Goal: Task Accomplishment & Management: Manage account settings

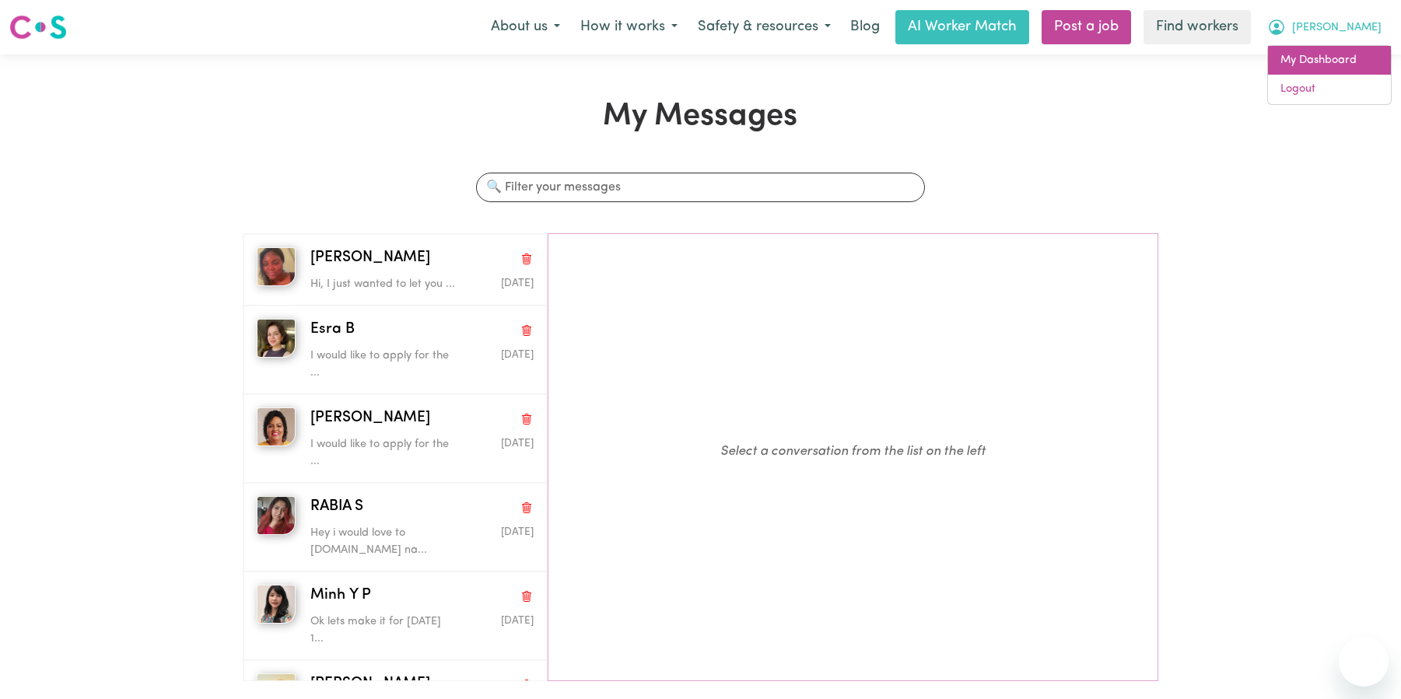
click at [1341, 59] on link "My Dashboard" at bounding box center [1329, 61] width 123 height 30
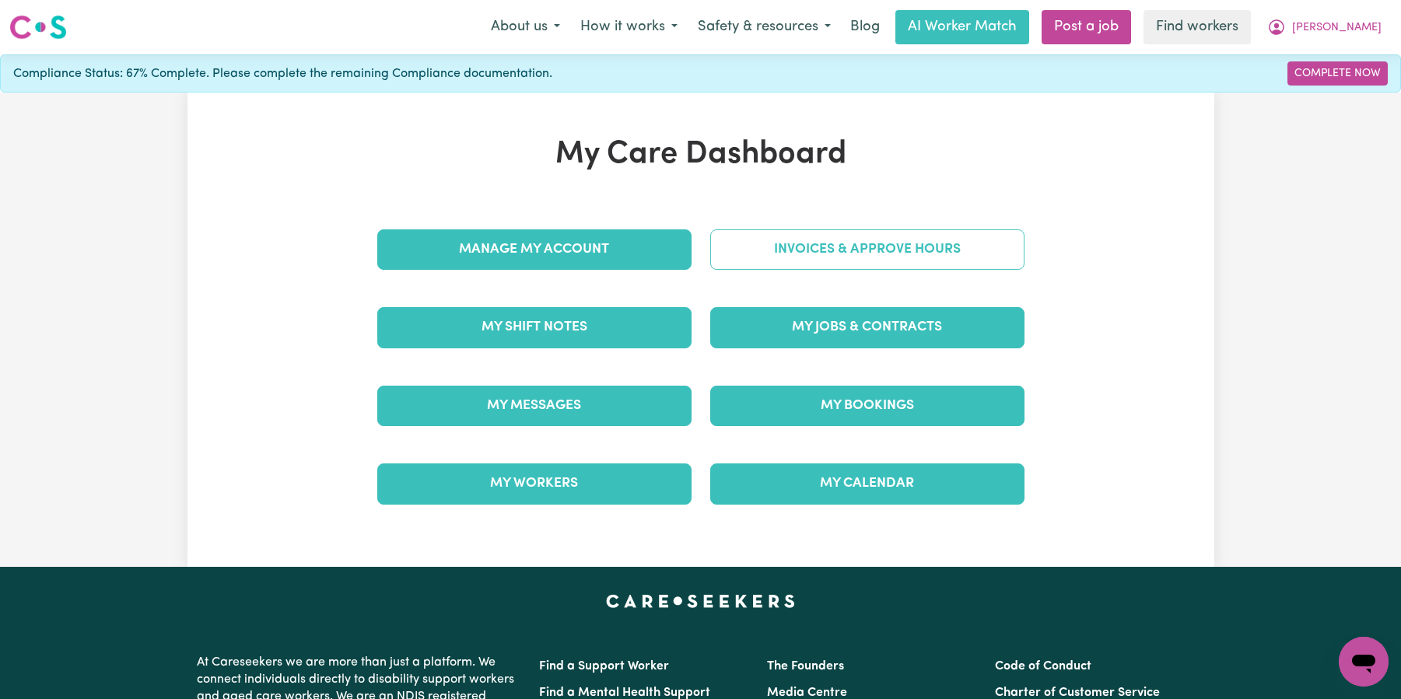
click at [848, 264] on link "Invoices & Approve Hours" at bounding box center [867, 249] width 314 height 40
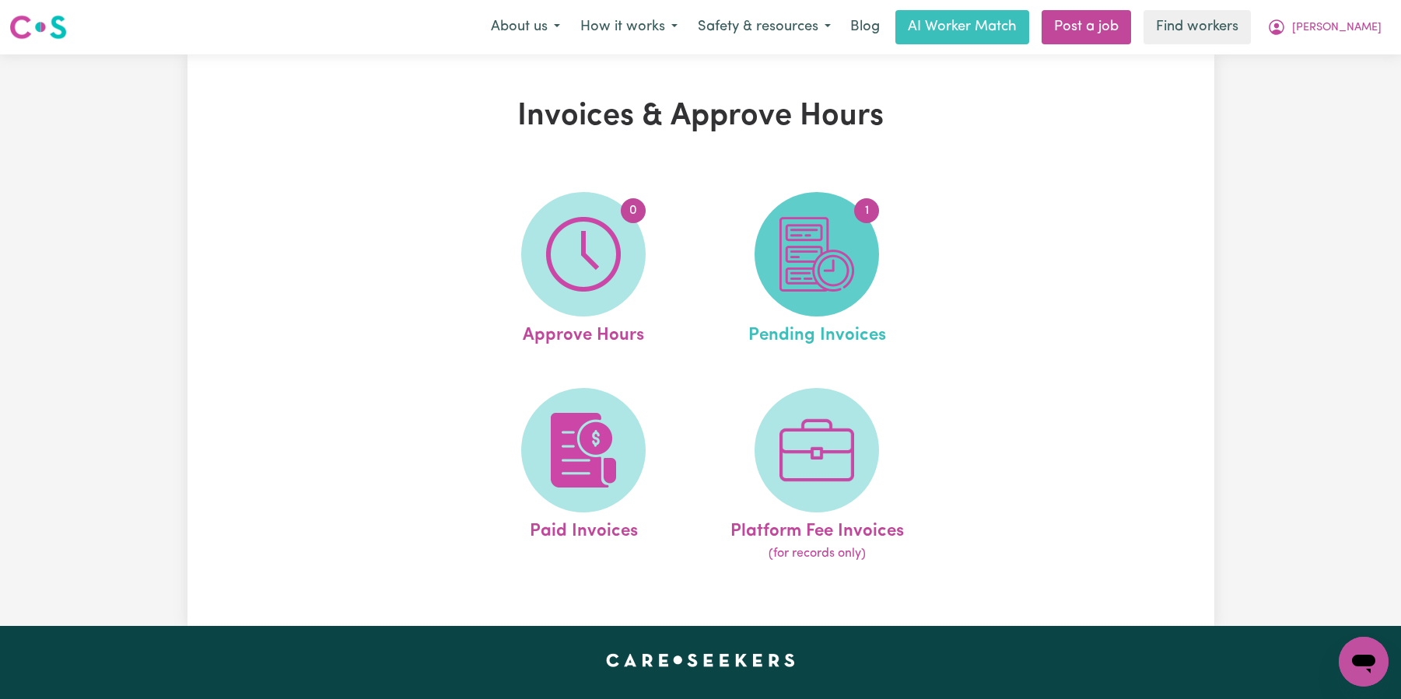
click at [830, 289] on img at bounding box center [816, 254] width 75 height 75
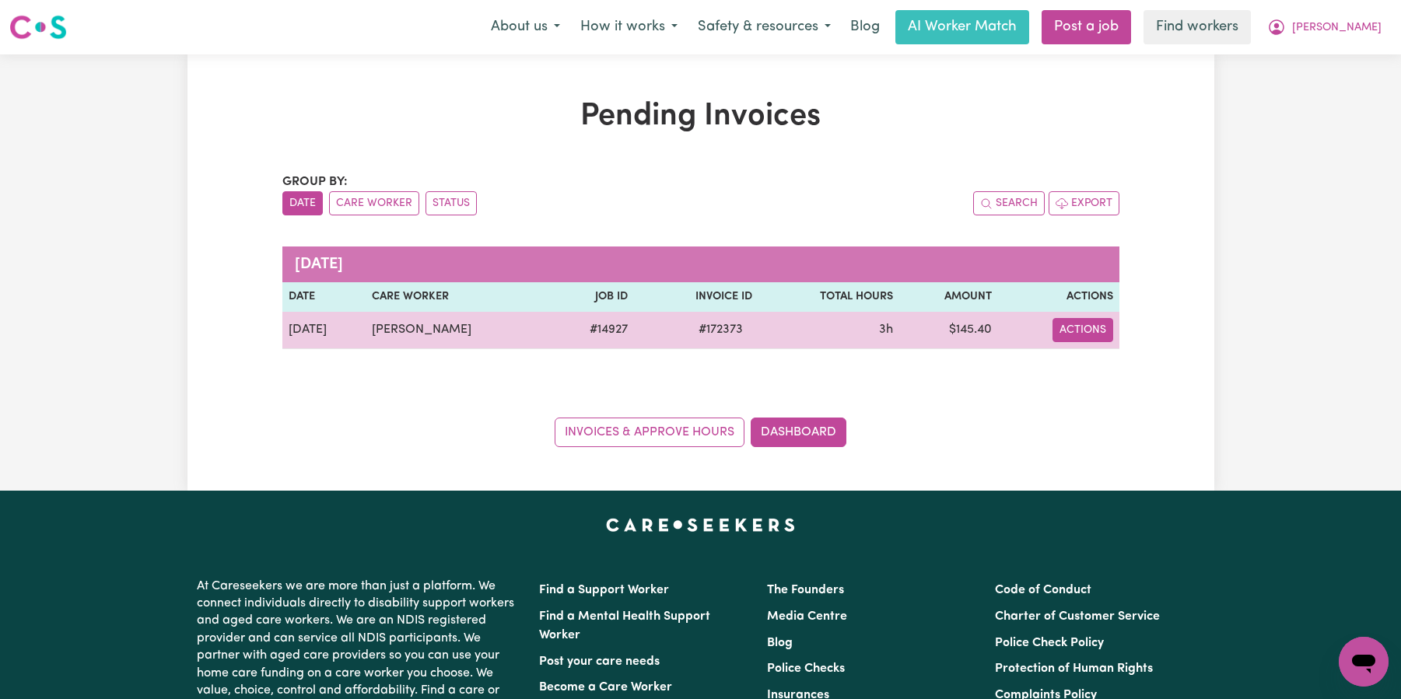
click at [1071, 332] on button "Actions" at bounding box center [1082, 330] width 61 height 24
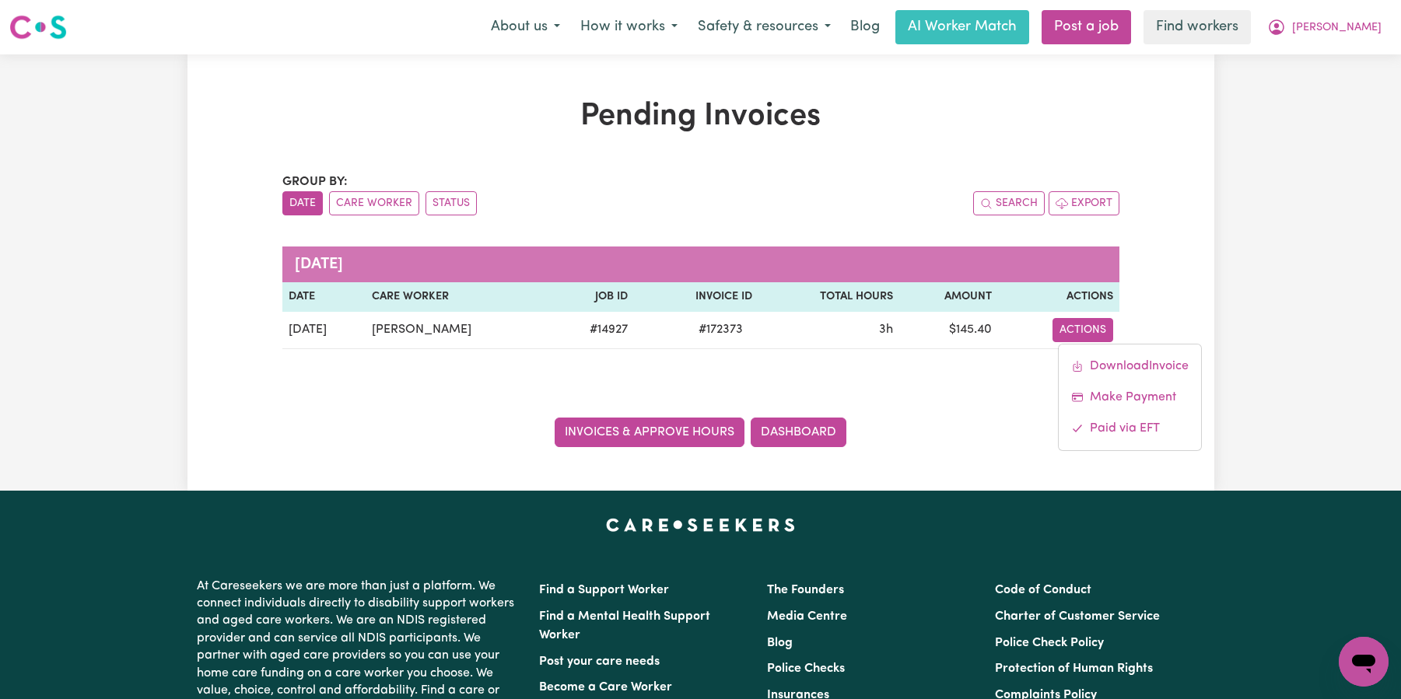
click at [656, 439] on link "Invoices & Approve Hours" at bounding box center [650, 433] width 190 height 30
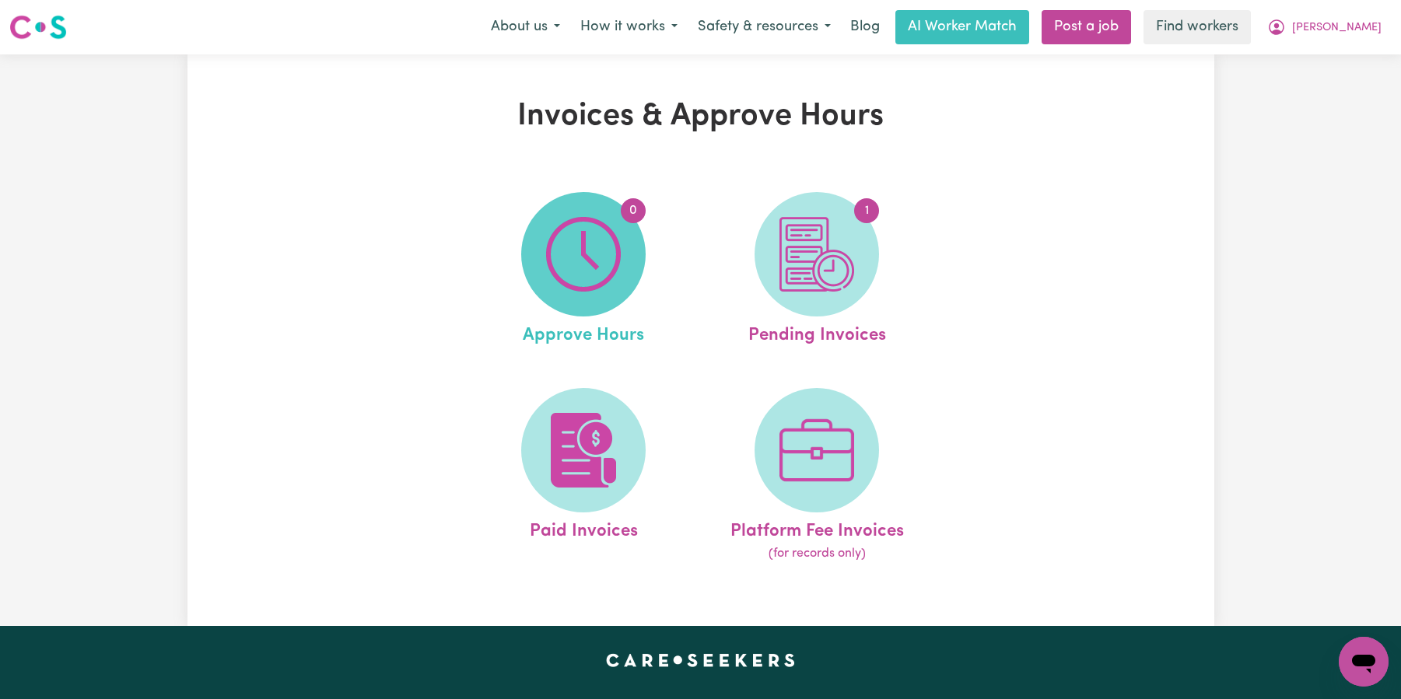
click at [597, 264] on img at bounding box center [583, 254] width 75 height 75
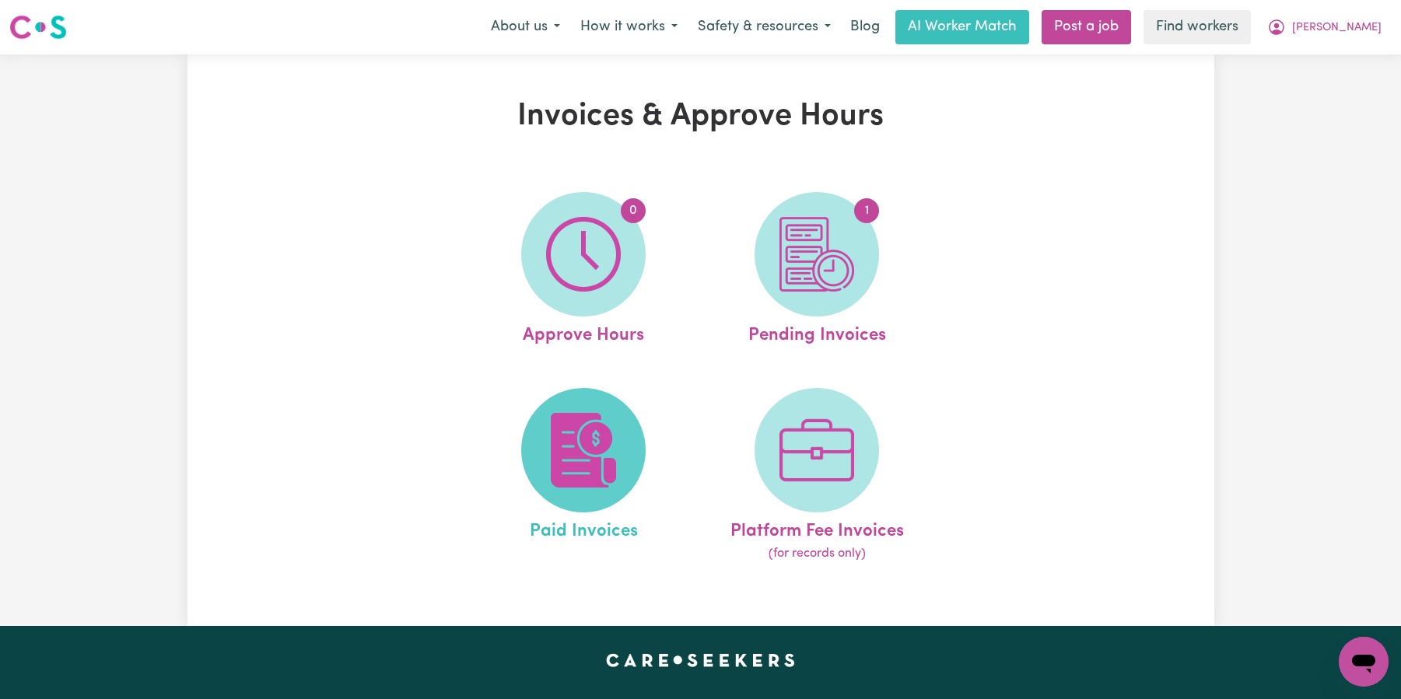
click at [573, 505] on span at bounding box center [583, 450] width 124 height 124
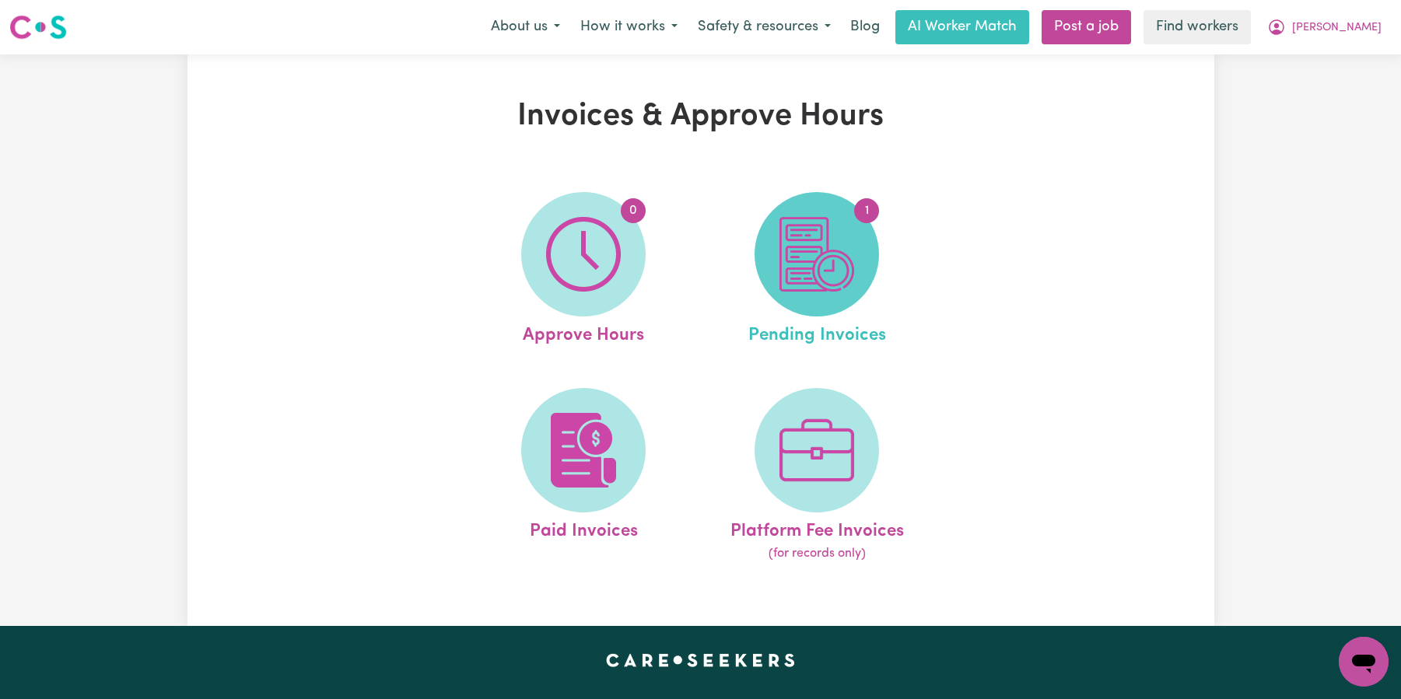
click at [859, 278] on span "1" at bounding box center [816, 254] width 124 height 124
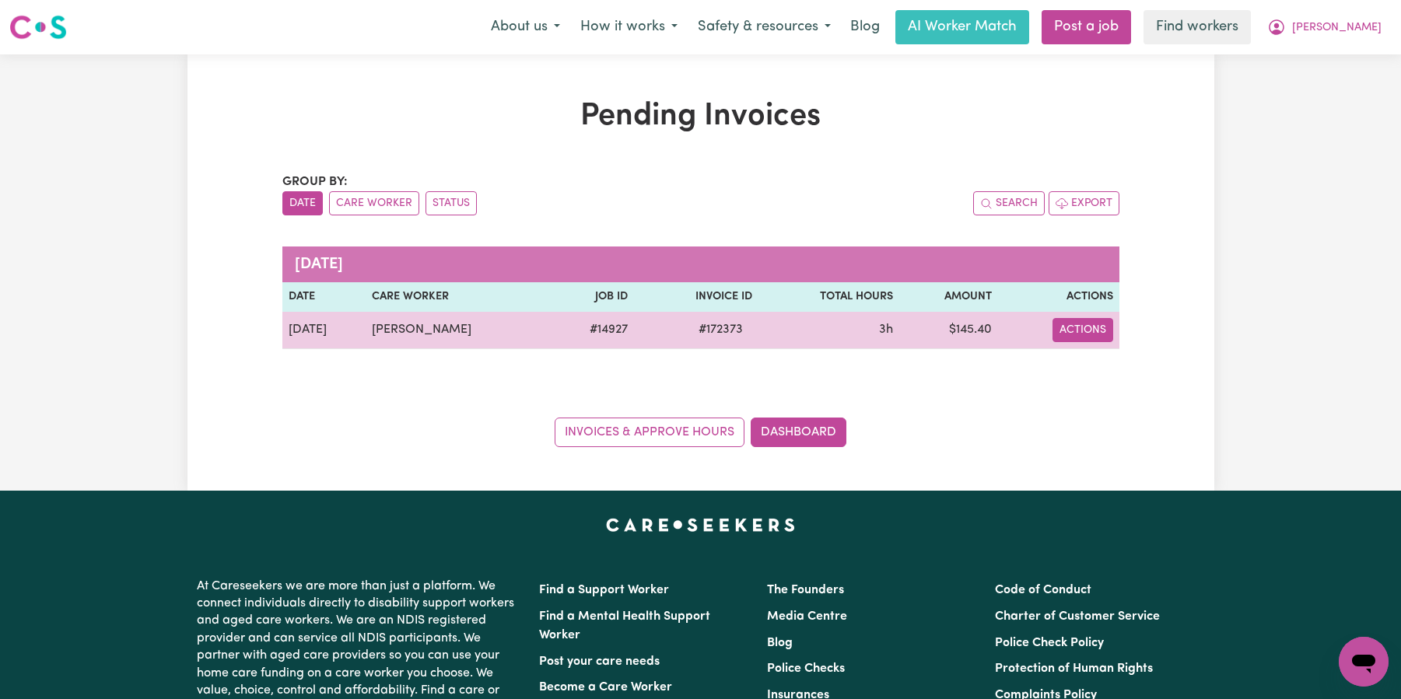
click at [1076, 332] on button "Actions" at bounding box center [1082, 330] width 61 height 24
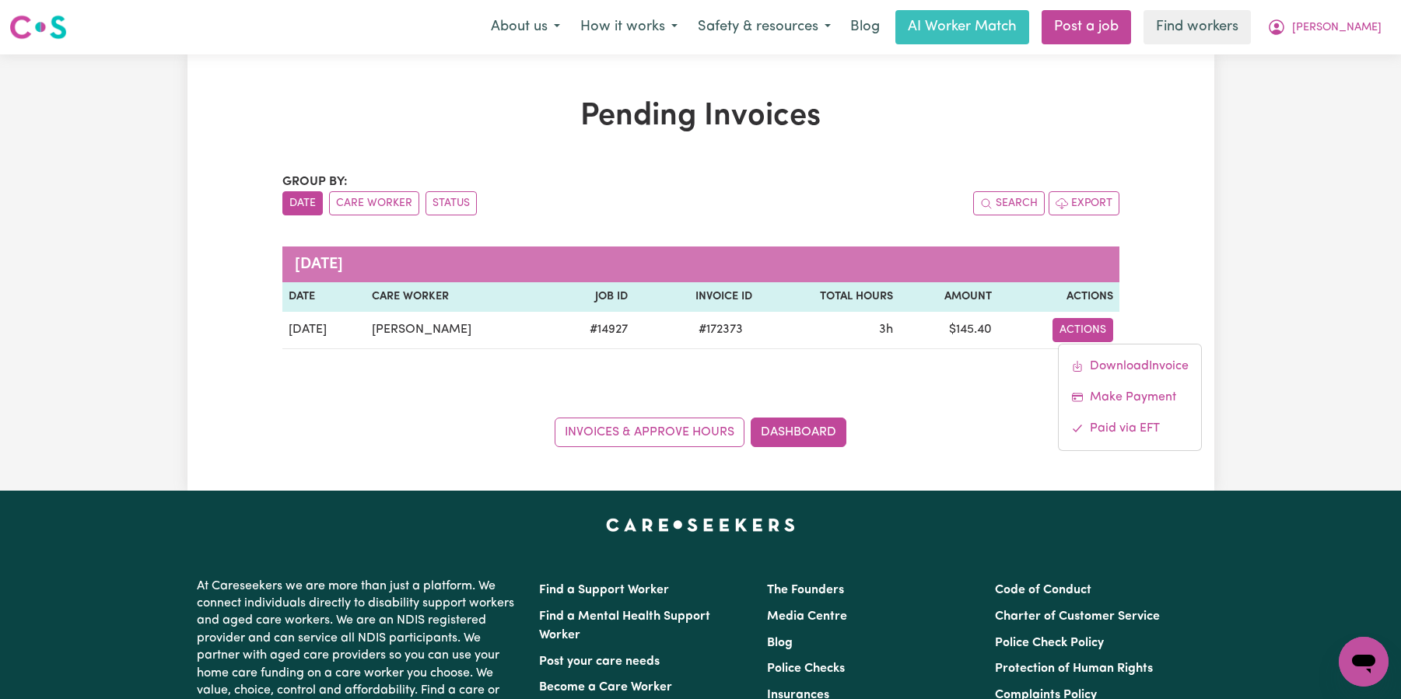
click at [958, 436] on div "Invoices & Approve Hours Dashboard" at bounding box center [700, 423] width 837 height 48
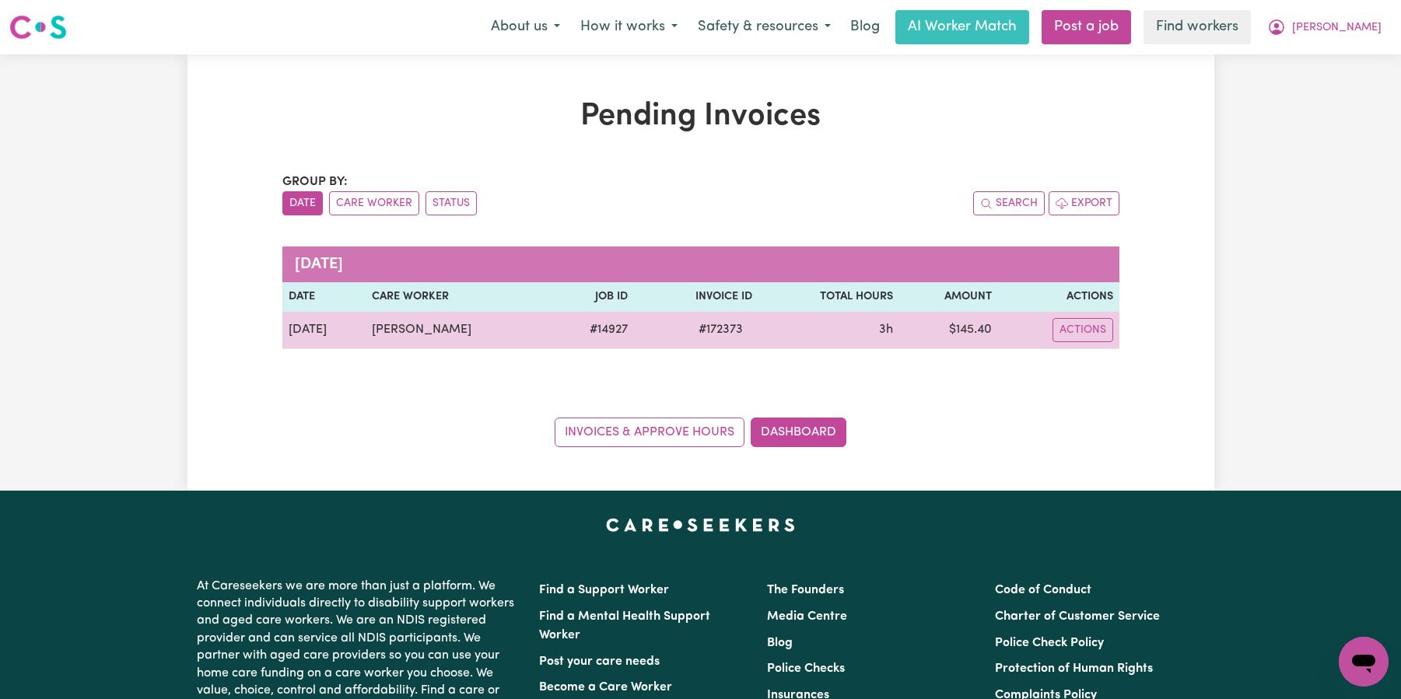
click at [709, 325] on span "# 172373" at bounding box center [720, 329] width 63 height 19
click at [1085, 327] on button "Actions" at bounding box center [1082, 330] width 61 height 24
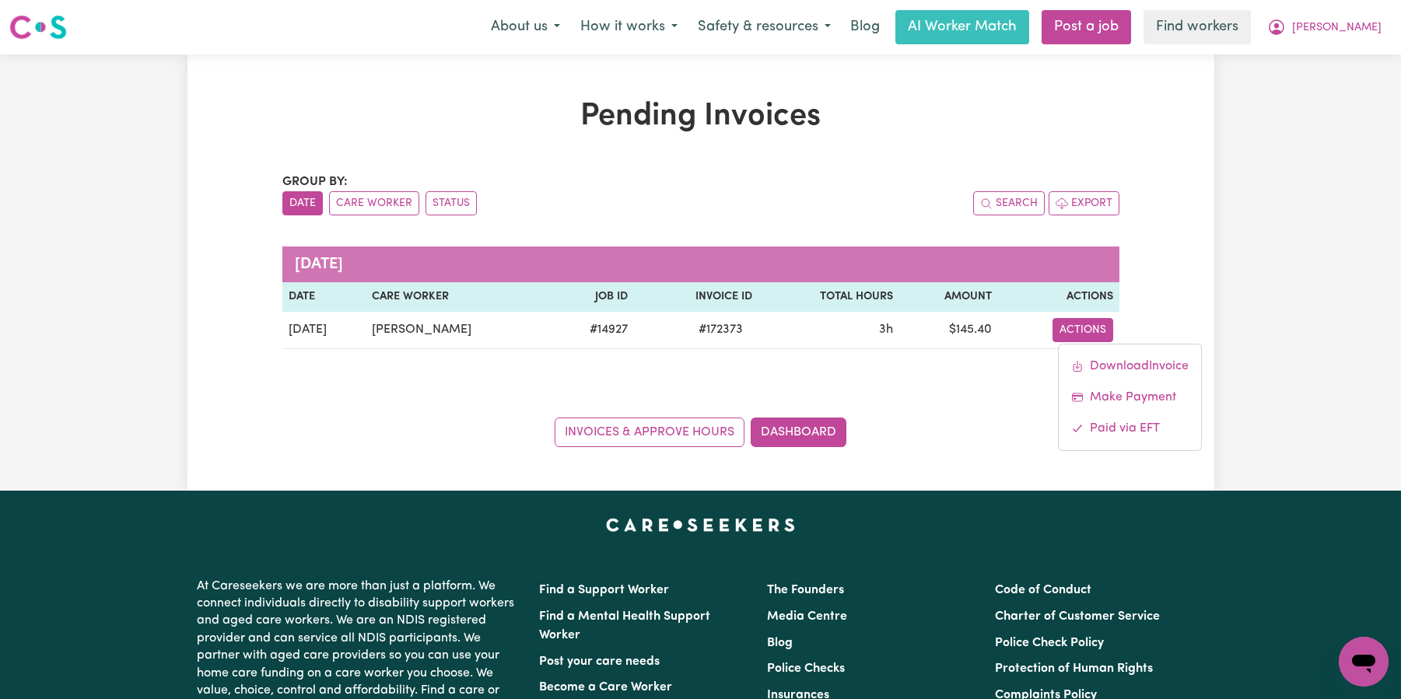
click at [975, 430] on div "Invoices & Approve Hours Dashboard" at bounding box center [700, 423] width 837 height 48
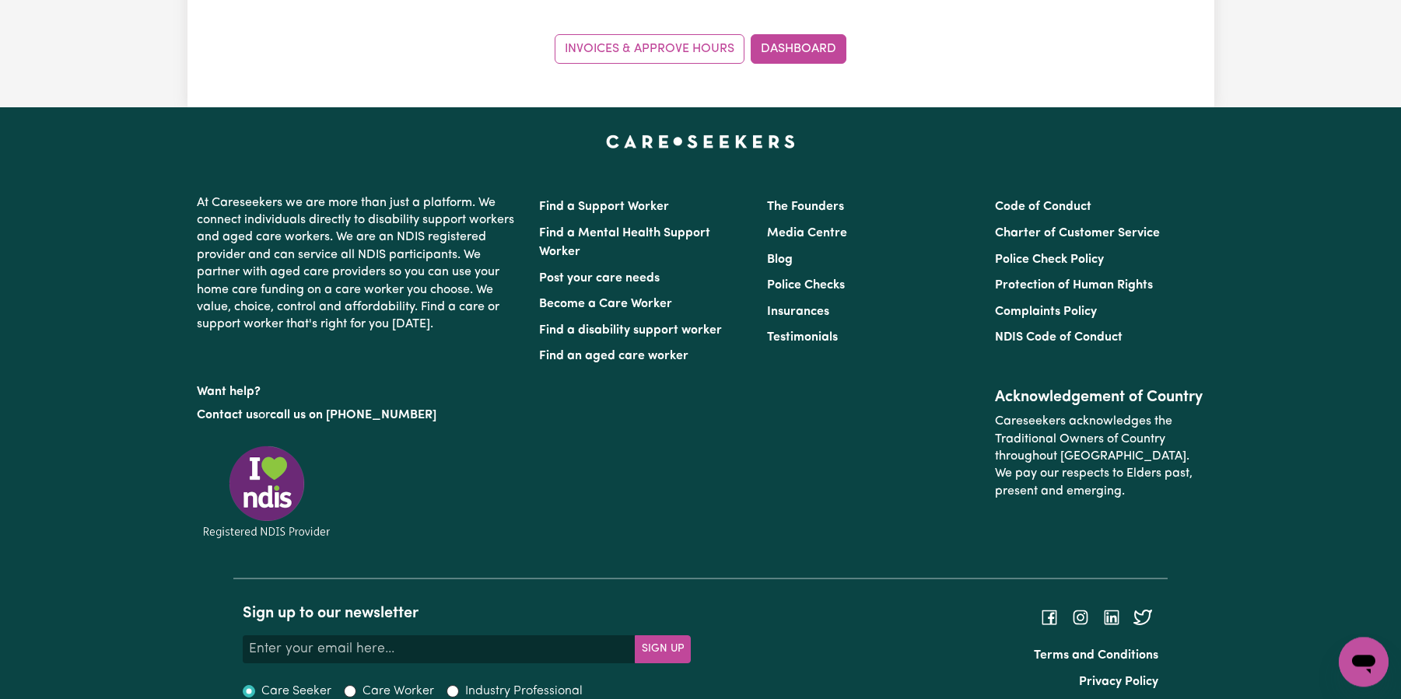
scroll to position [348, 0]
